Goal: Find specific page/section: Find specific page/section

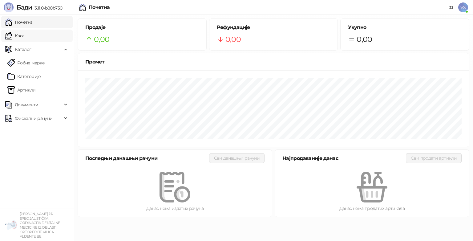
click at [24, 41] on link "Каса" at bounding box center [14, 36] width 19 height 12
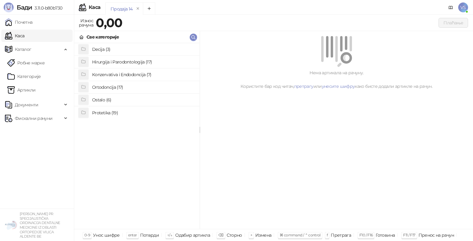
click at [118, 60] on h4 "Hirurgija i Parodontologija (17)" at bounding box center [143, 62] width 102 height 10
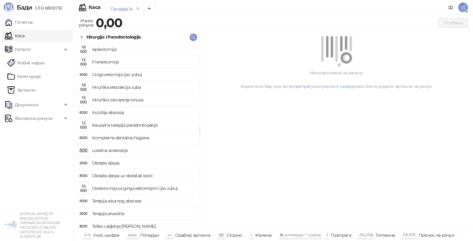
click at [83, 38] on icon at bounding box center [81, 37] width 5 height 5
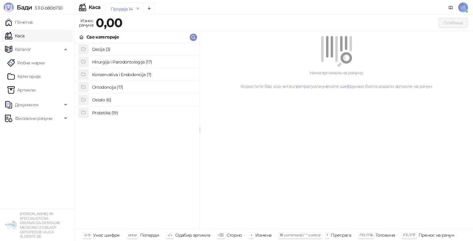
click at [166, 65] on h4 "Hirurgija i Parodontologija (17)" at bounding box center [143, 62] width 102 height 10
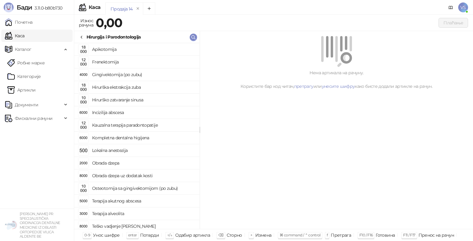
click at [82, 39] on icon at bounding box center [81, 37] width 5 height 5
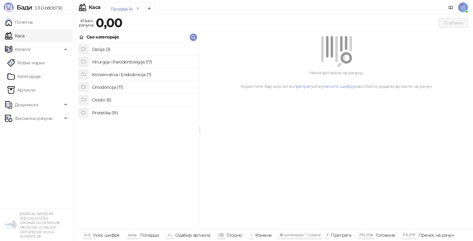
click at [120, 80] on li "Konzervativa i Endodoncija (7)" at bounding box center [136, 74] width 125 height 13
click at [82, 40] on div "Konzervativa i Endodoncija" at bounding box center [136, 37] width 125 height 12
click at [91, 92] on li "Ortodoncija (17)" at bounding box center [136, 87] width 125 height 13
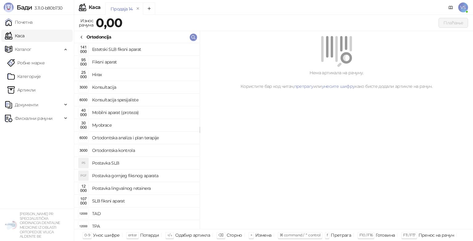
click at [110, 58] on h4 "Fiksni aparat" at bounding box center [143, 62] width 102 height 10
